Goal: Communication & Community: Answer question/provide support

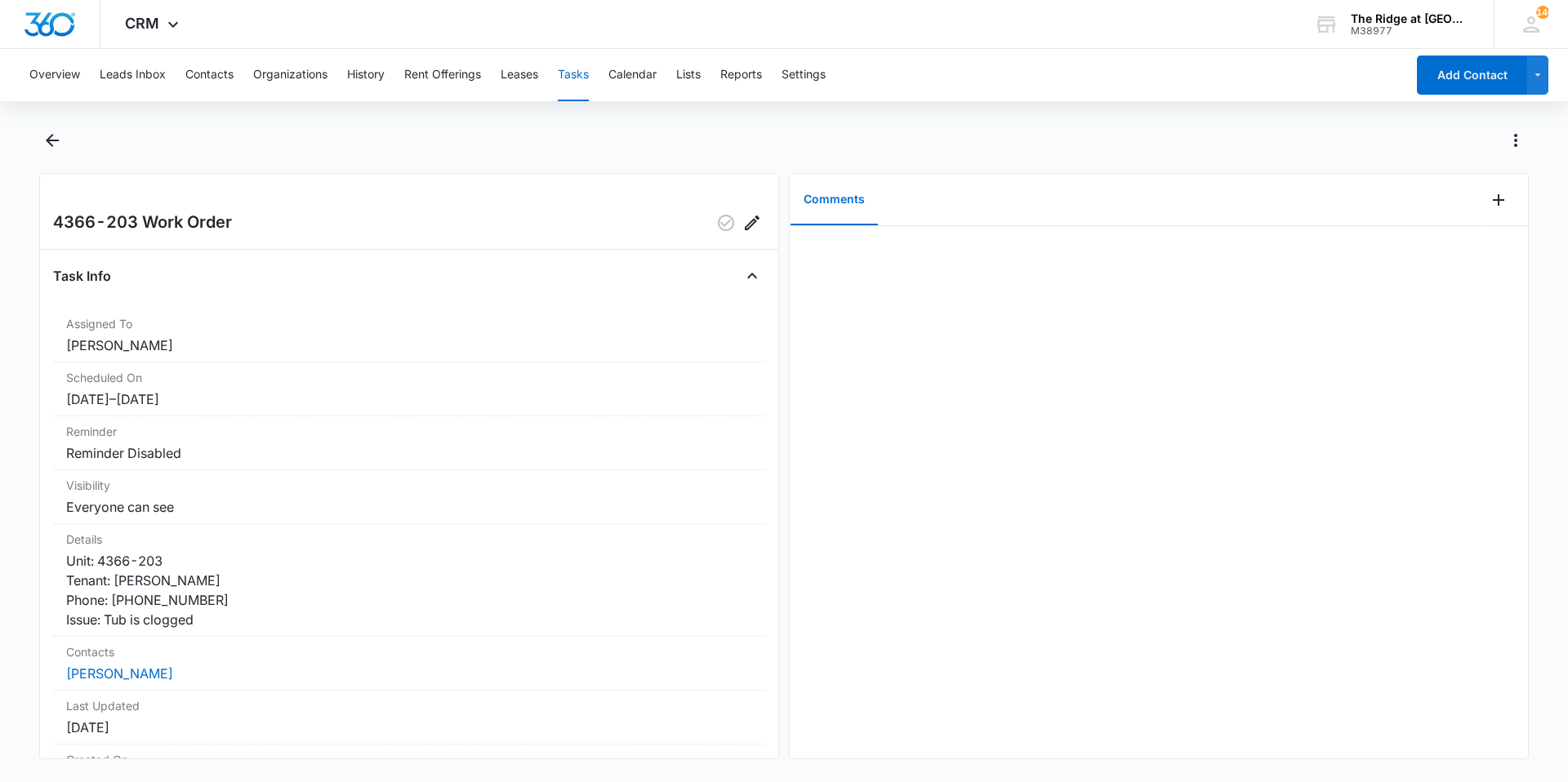
click at [1467, 220] on div "Comments" at bounding box center [1137, 200] width 696 height 52
click at [1472, 213] on div "Comments" at bounding box center [1137, 200] width 696 height 52
click at [1485, 213] on div at bounding box center [1506, 200] width 43 height 52
click at [1485, 199] on button "Add Comment" at bounding box center [1498, 199] width 26 height 26
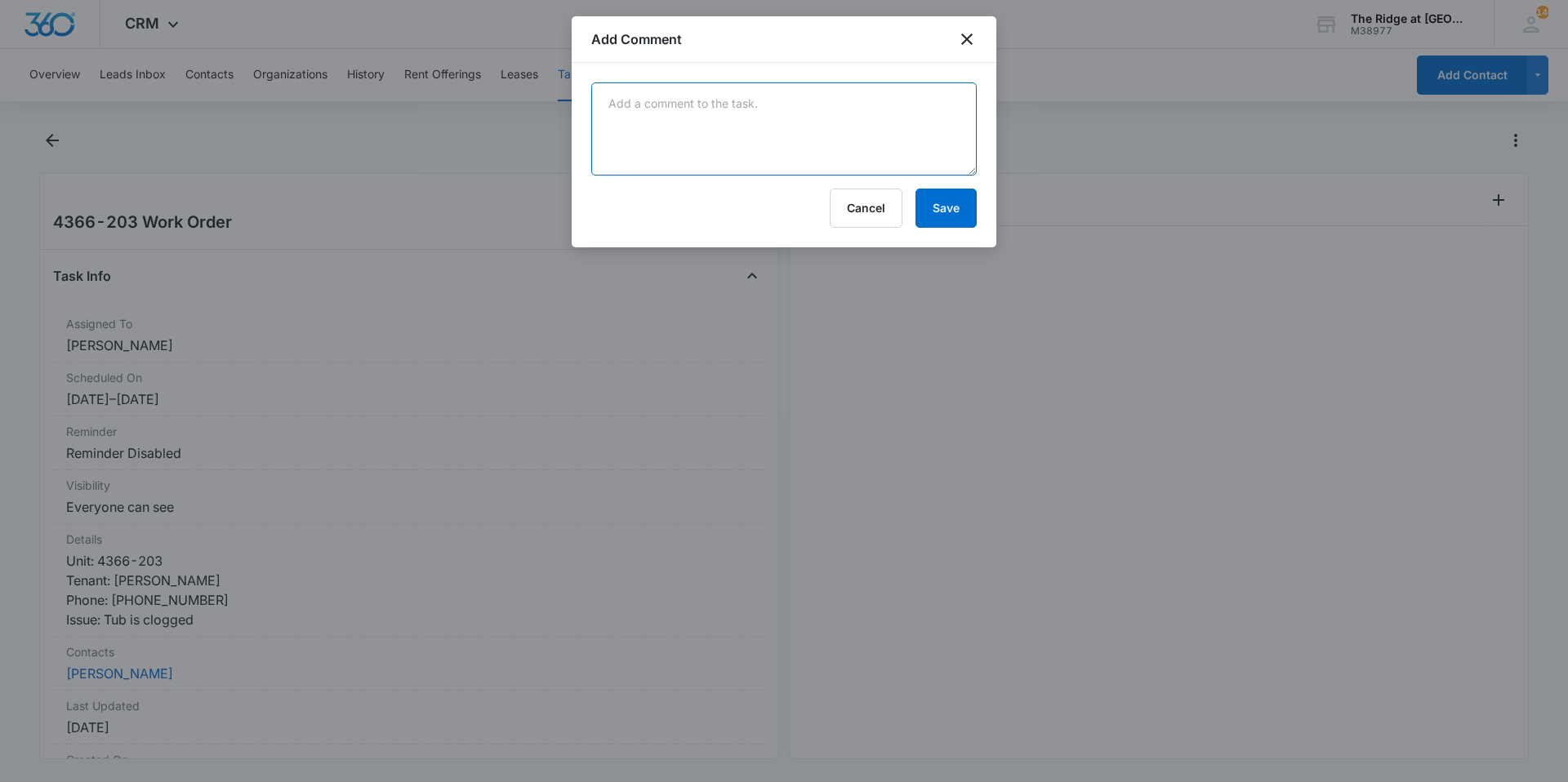
click at [678, 84] on textarea at bounding box center [784, 128] width 386 height 93
type textarea "unclogged master bath"
click at [920, 216] on button "Save" at bounding box center [945, 208] width 61 height 39
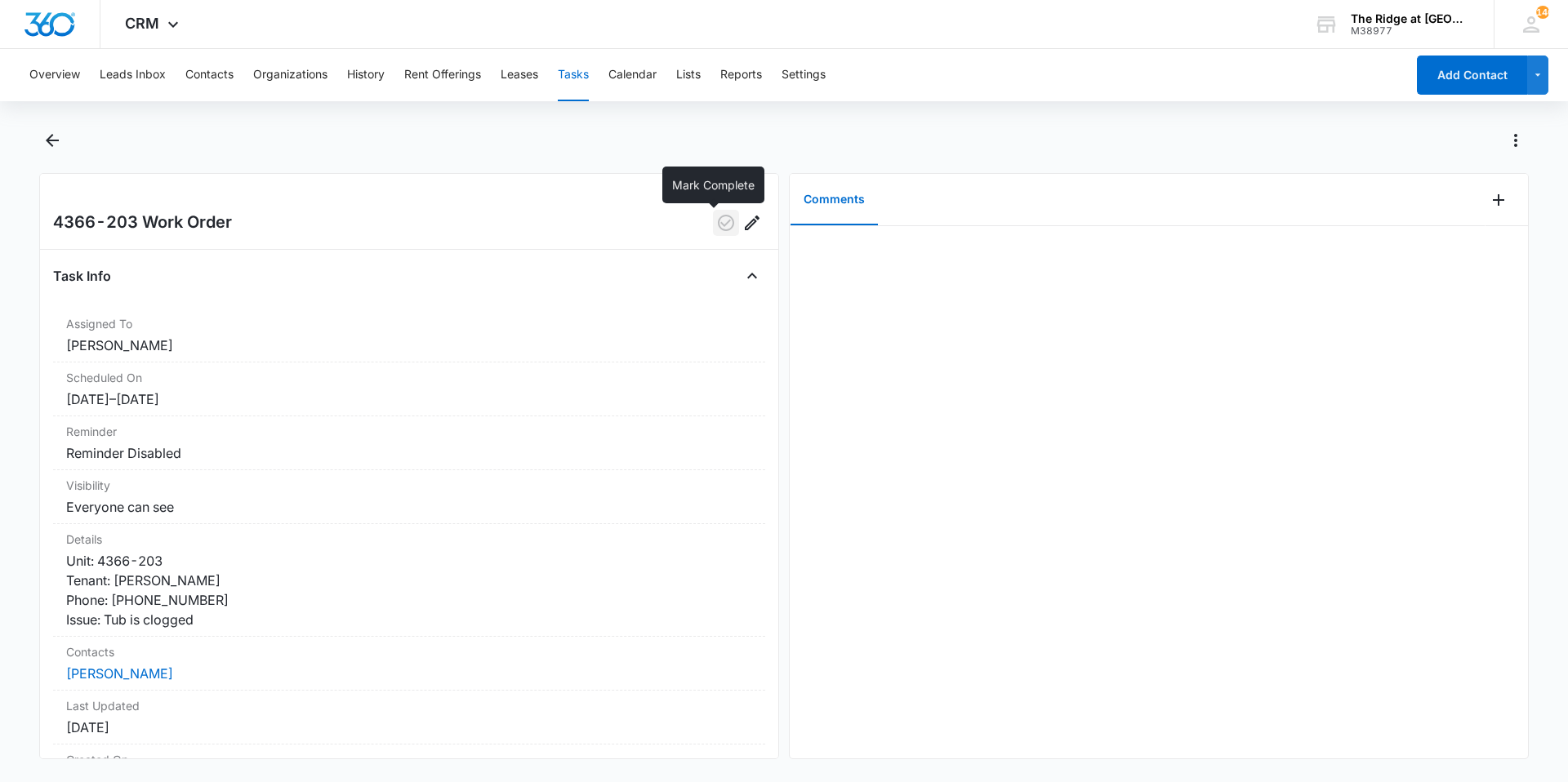
click at [717, 221] on icon "button" at bounding box center [725, 222] width 16 height 16
click at [48, 142] on icon "Back" at bounding box center [53, 141] width 13 height 13
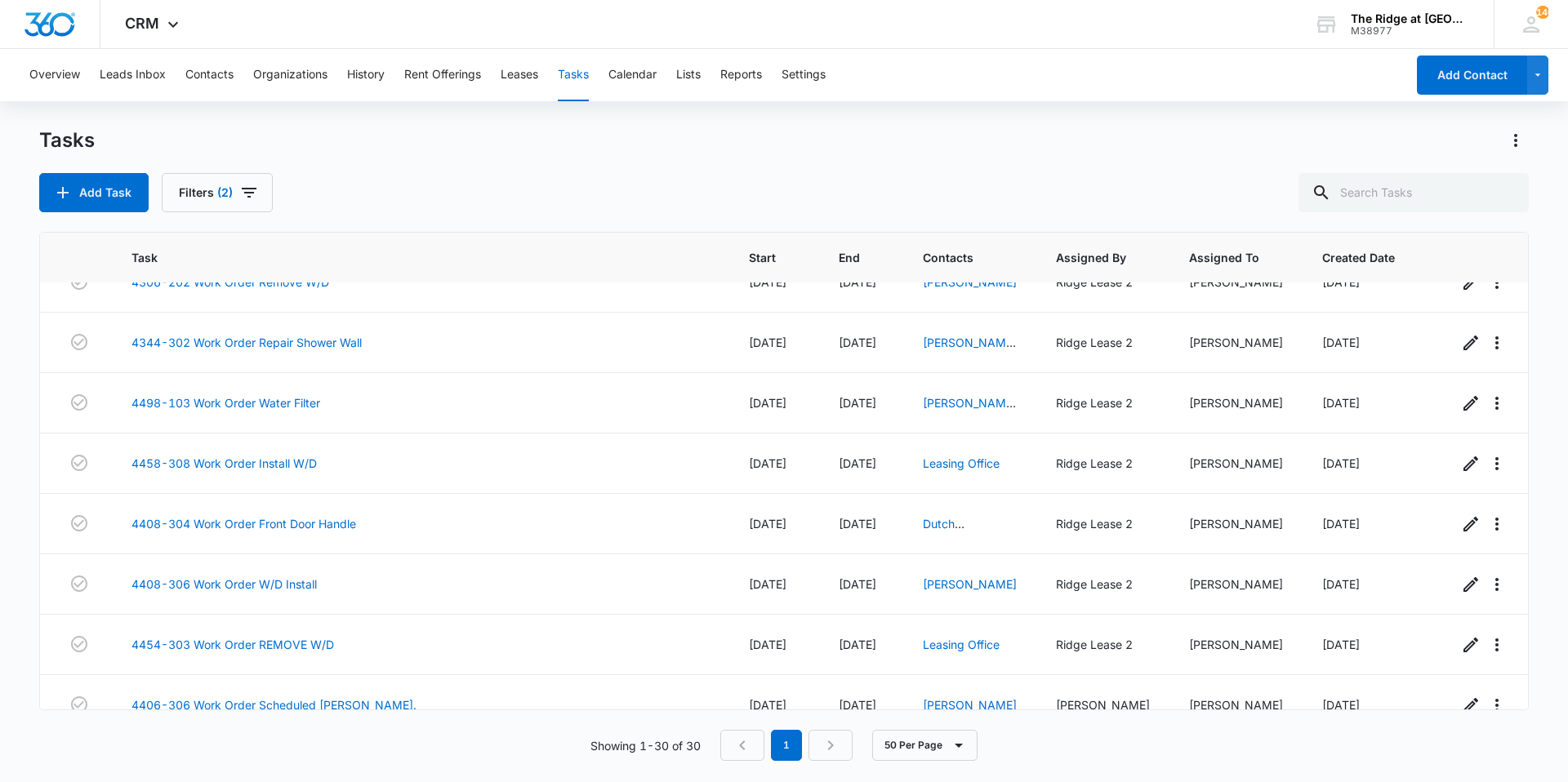
scroll to position [1323, 0]
click at [270, 396] on link "4498-103 Work Order Water Filter" at bounding box center [225, 404] width 189 height 17
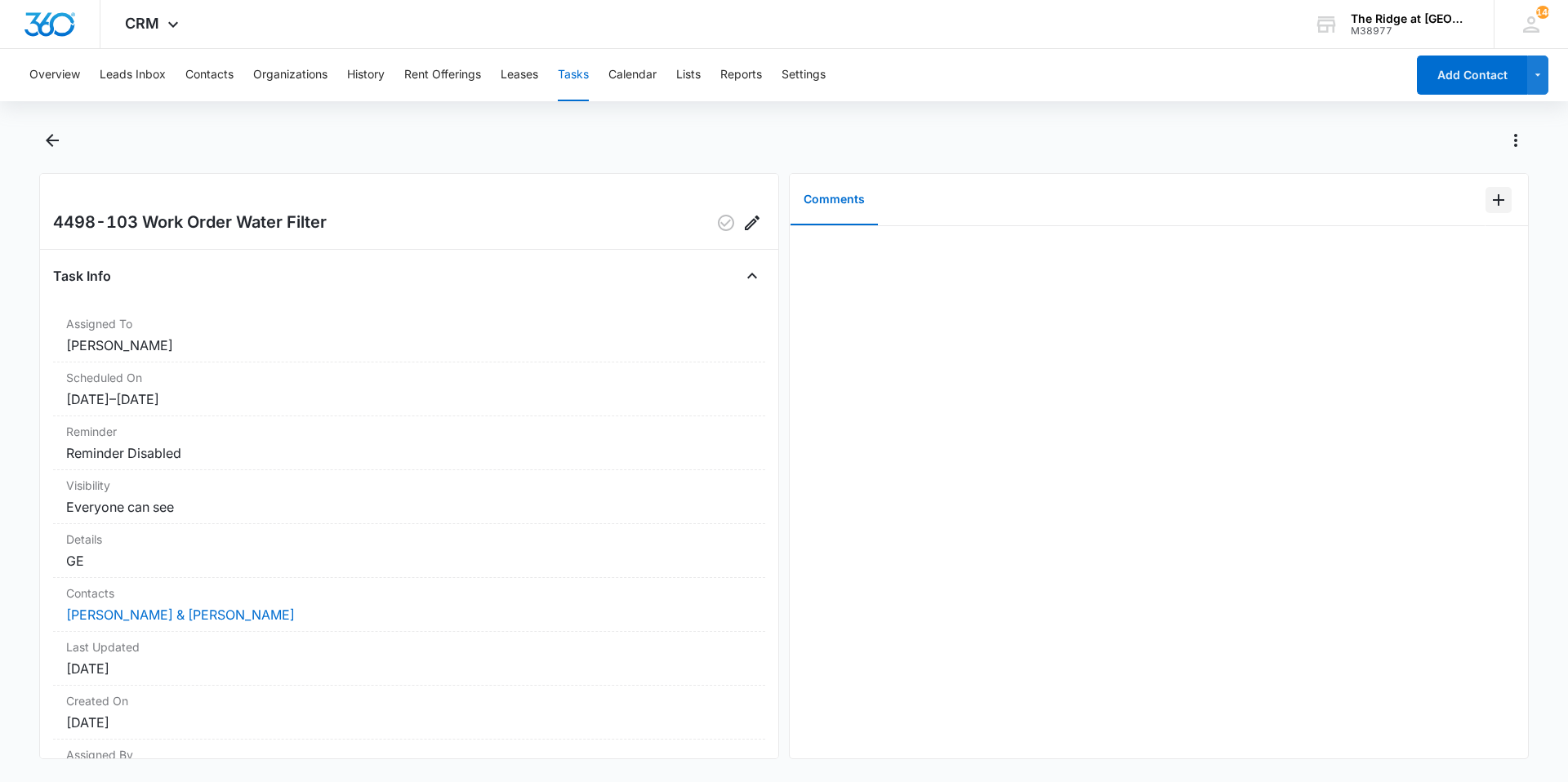
click at [1488, 204] on icon "Add Comment" at bounding box center [1498, 199] width 19 height 19
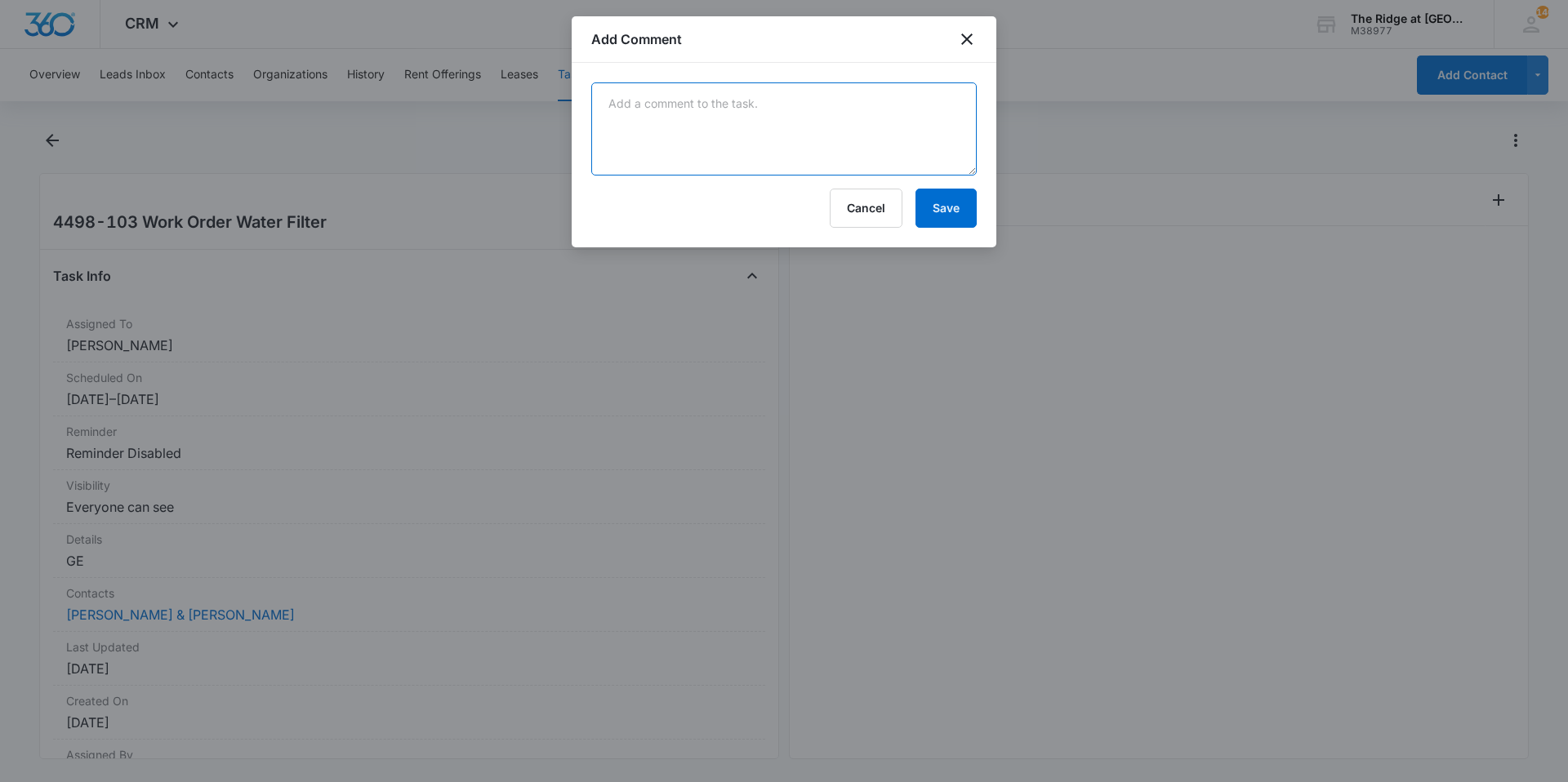
click at [797, 141] on textarea at bounding box center [784, 128] width 386 height 93
type textarea "replaced water filter"
click at [922, 223] on button "Save" at bounding box center [945, 208] width 61 height 39
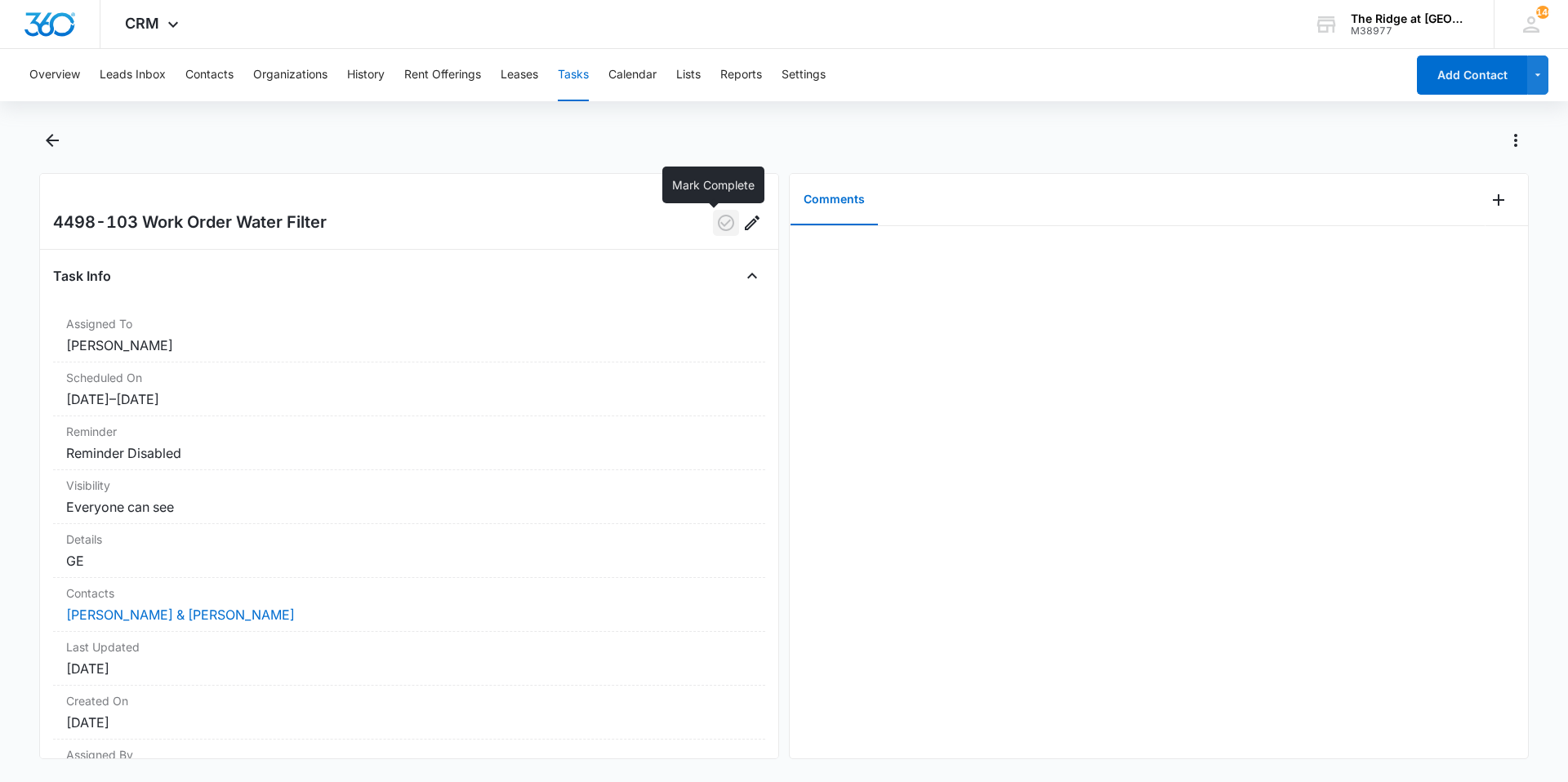
click at [716, 227] on icon "button" at bounding box center [725, 222] width 19 height 19
click at [35, 139] on main "4498-103 Work Order Water Filter Task Info Assigned To [PERSON_NAME] Scheduled …" at bounding box center [784, 453] width 1568 height 651
click at [53, 146] on icon "Back" at bounding box center [52, 140] width 19 height 19
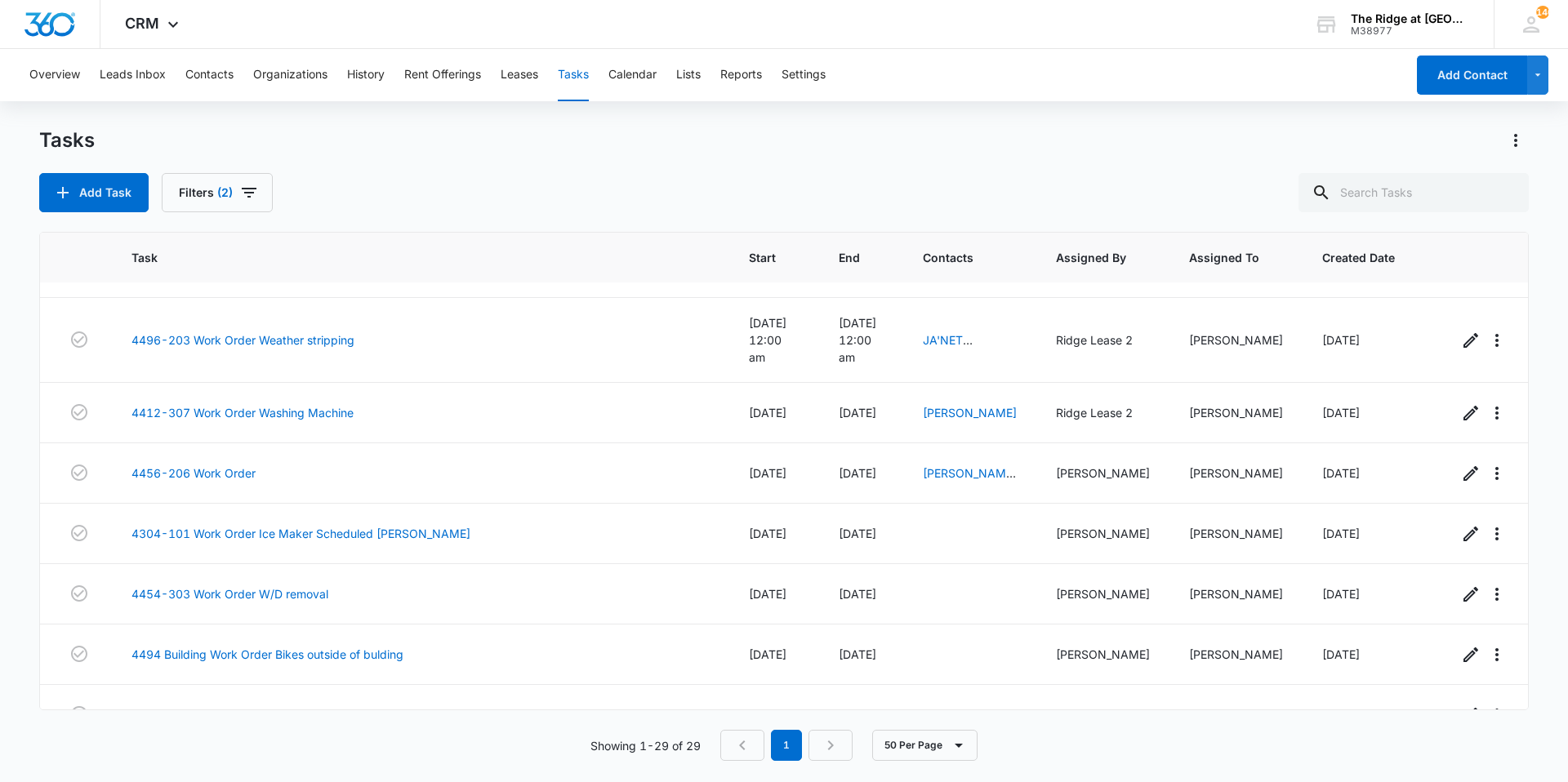
scroll to position [528, 0]
click at [177, 587] on link "4454-303 Work Order W/D removal" at bounding box center [230, 595] width 197 height 17
